Goal: Information Seeking & Learning: Find specific fact

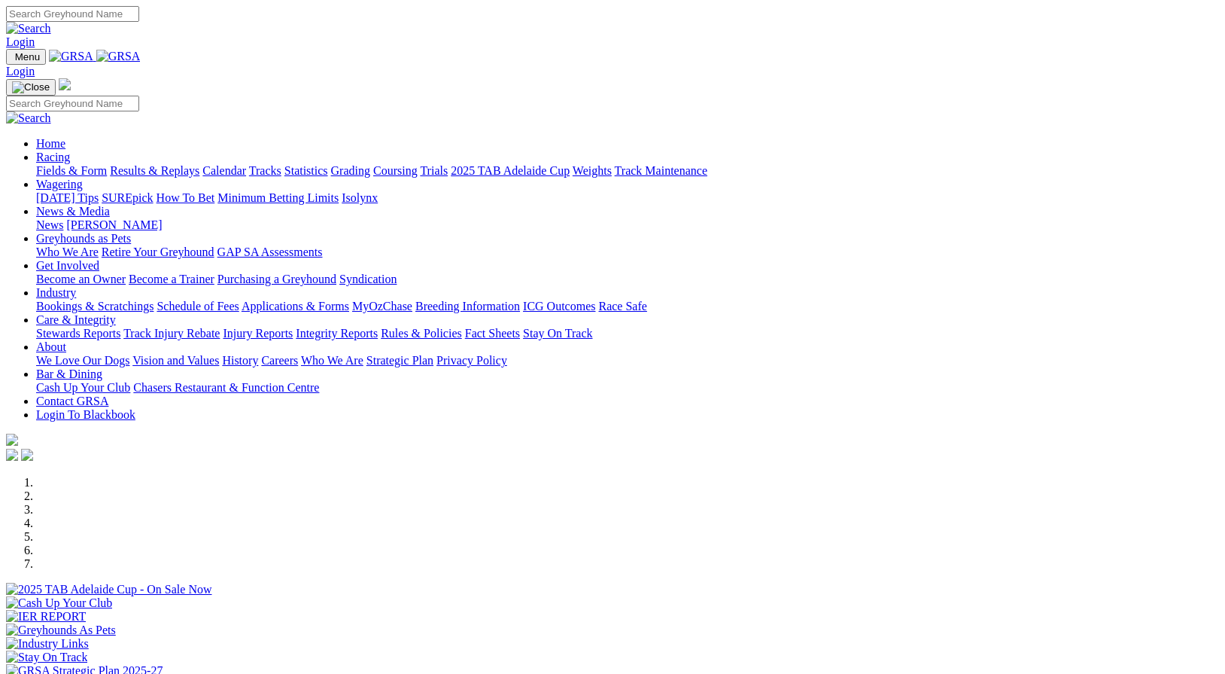
click at [139, 17] on input "Search" at bounding box center [72, 14] width 133 height 16
type input "meal mate"
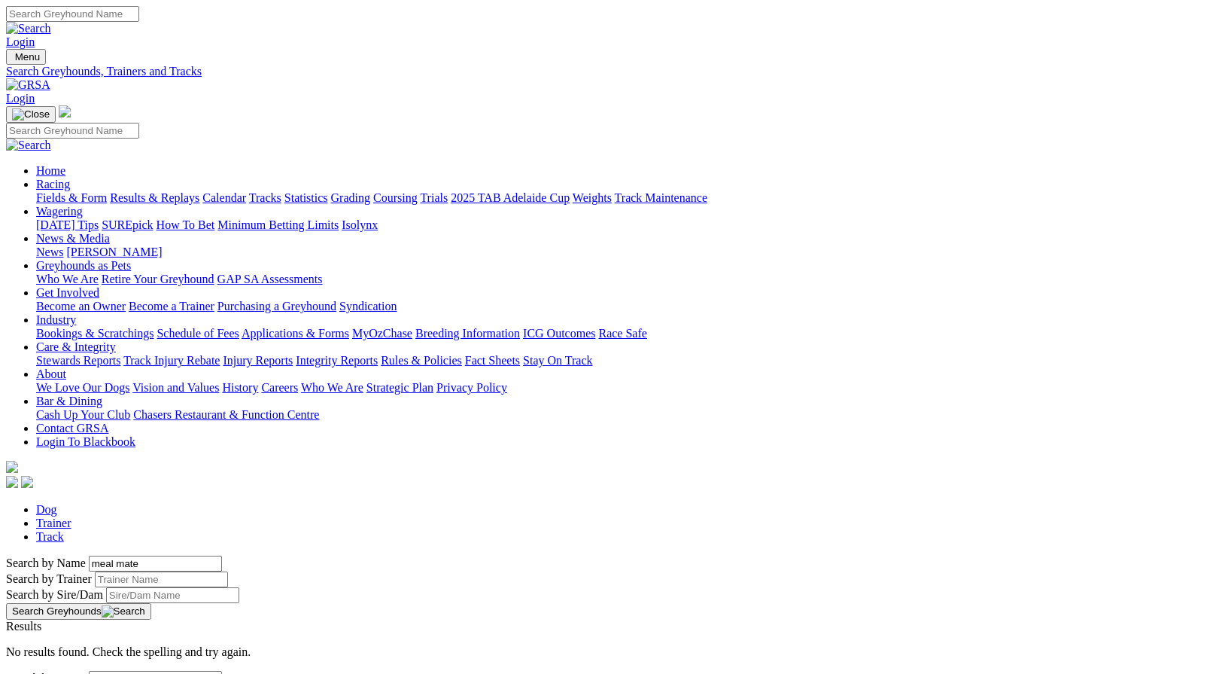
click at [139, 20] on input "Search" at bounding box center [72, 14] width 133 height 16
type input "myall mate"
click at [151, 603] on button "Search Greyhounds" at bounding box center [78, 611] width 145 height 17
click at [62, 633] on link "Myall Mate" at bounding box center [34, 639] width 56 height 13
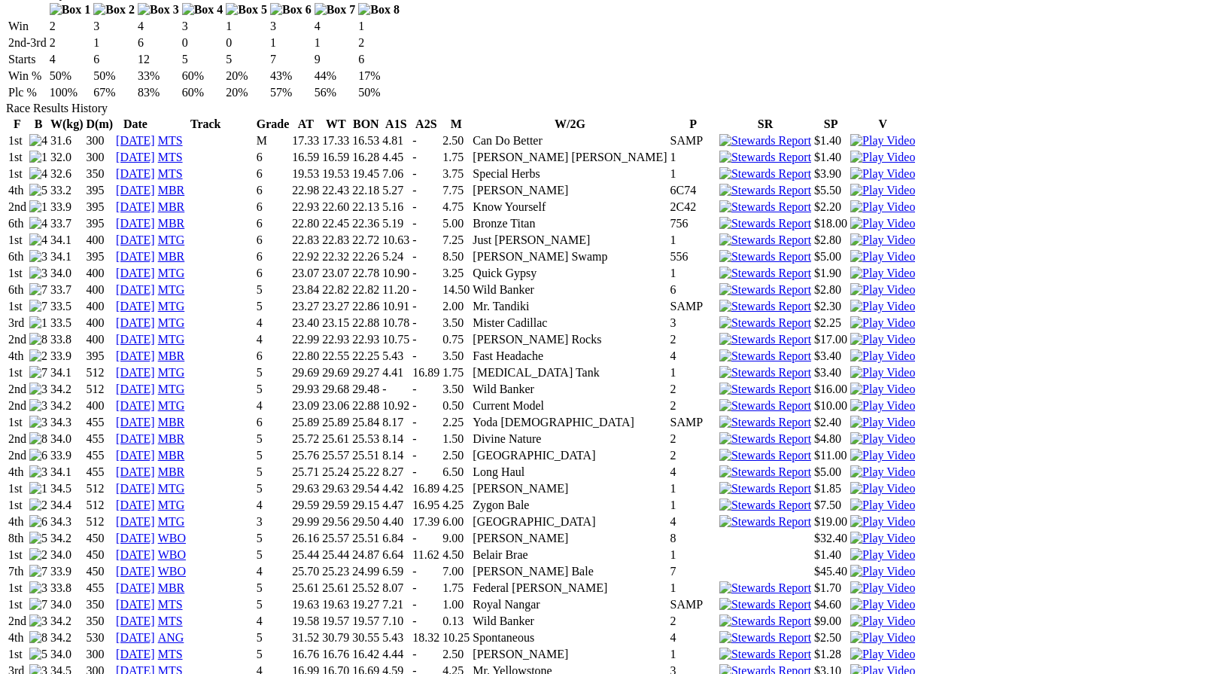
scroll to position [996, 0]
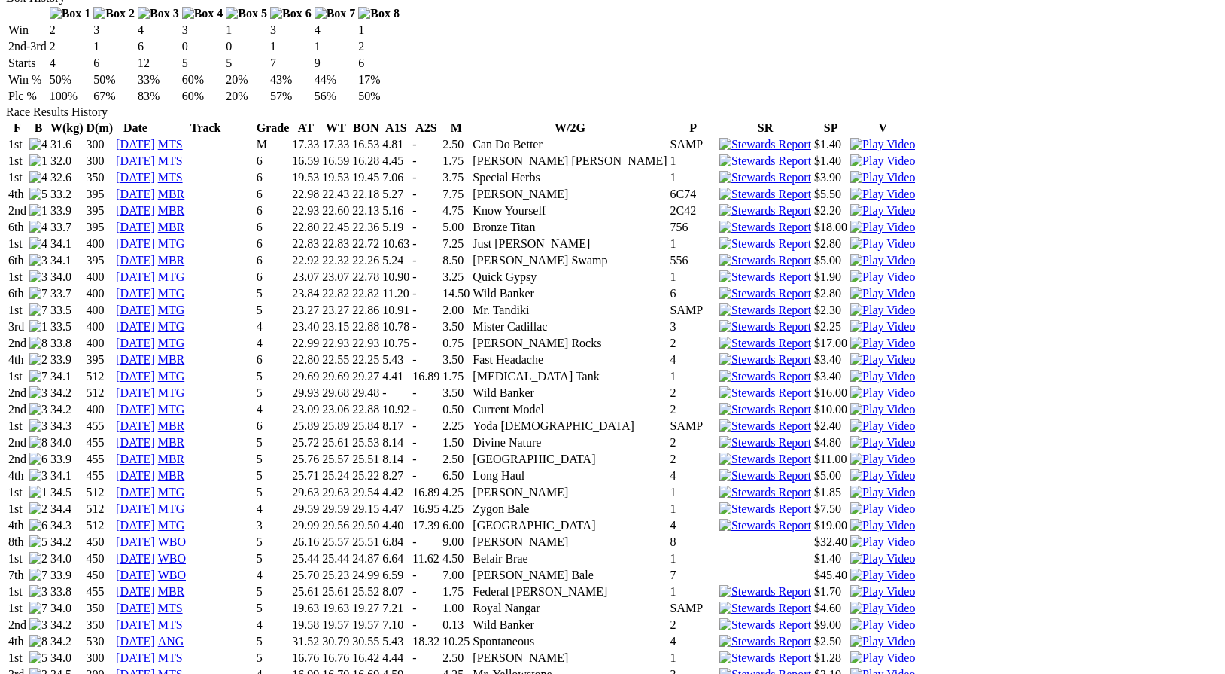
click at [851, 601] on img at bounding box center [883, 608] width 65 height 14
